Goal: Entertainment & Leisure: Consume media (video, audio)

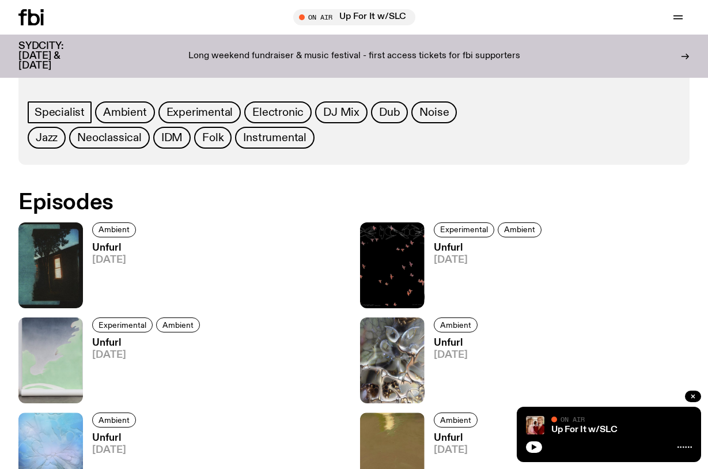
scroll to position [576, 0]
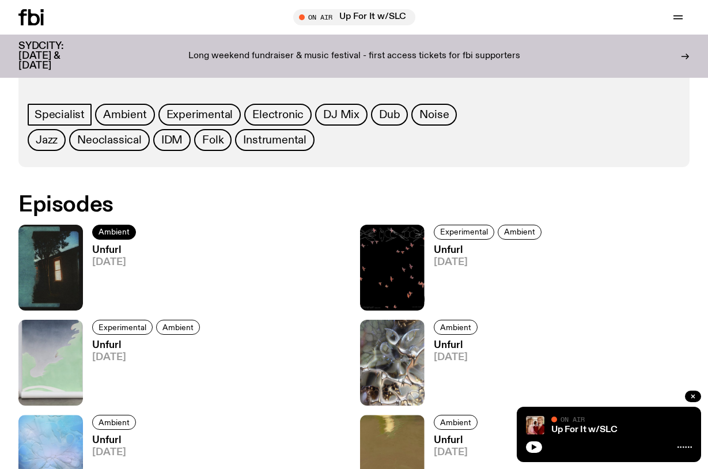
click at [117, 229] on span "Ambient" at bounding box center [114, 232] width 31 height 9
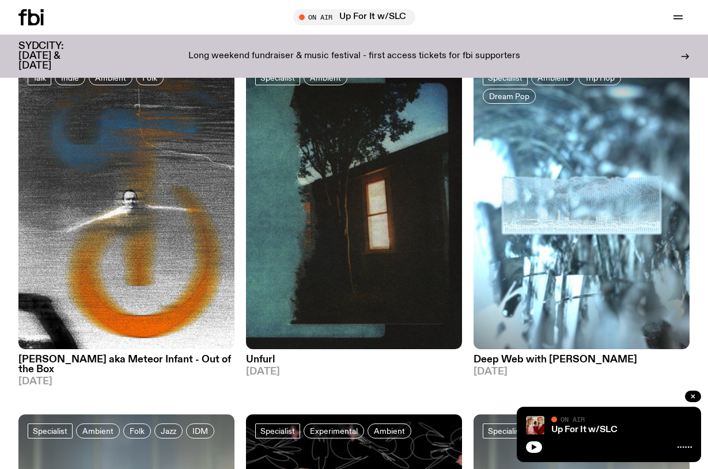
scroll to position [107, 0]
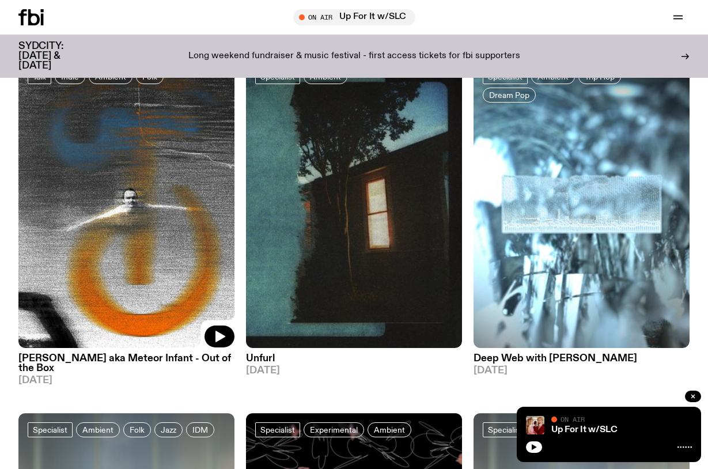
click at [161, 194] on img at bounding box center [126, 204] width 216 height 288
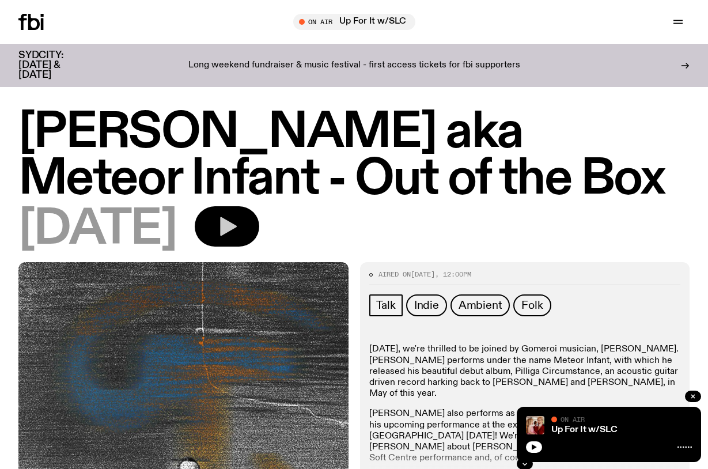
click at [239, 222] on icon "button" at bounding box center [227, 226] width 23 height 23
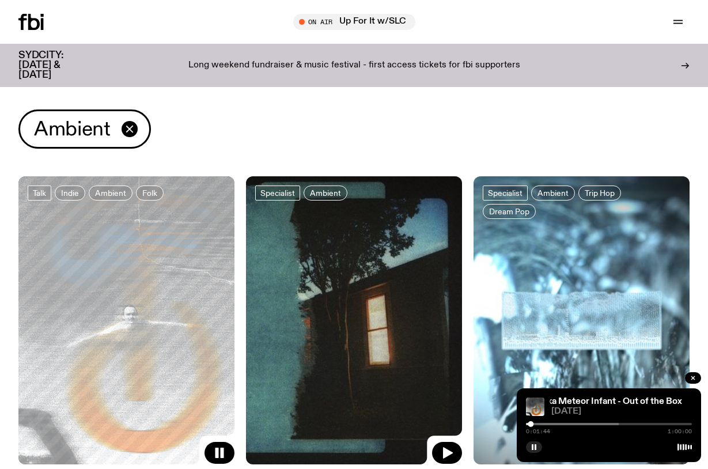
click at [335, 269] on img at bounding box center [354, 320] width 216 height 288
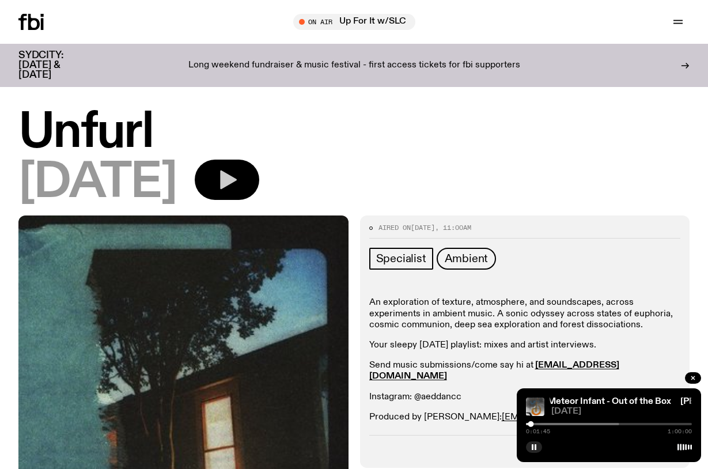
click at [237, 182] on icon "button" at bounding box center [228, 180] width 17 height 19
